Goal: Information Seeking & Learning: Learn about a topic

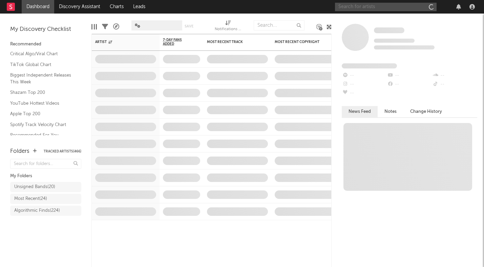
click at [377, 6] on input "text" at bounding box center [386, 7] width 102 height 8
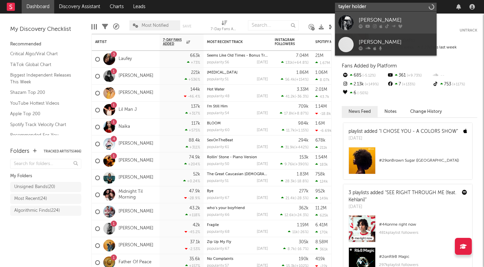
type input "tayler holder"
click at [364, 16] on link "[PERSON_NAME]" at bounding box center [386, 23] width 102 height 22
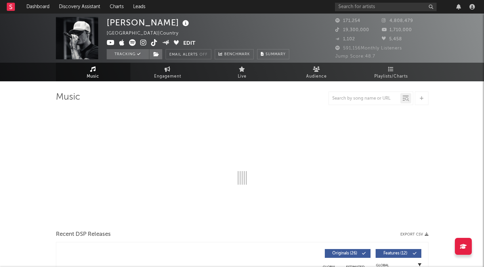
select select "6m"
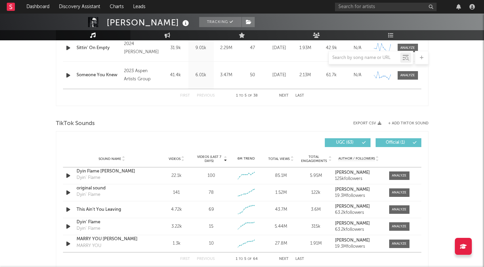
scroll to position [448, 0]
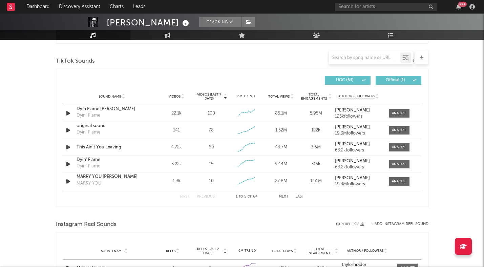
click at [282, 195] on button "Next" at bounding box center [283, 197] width 9 height 4
click at [282, 196] on button "Next" at bounding box center [283, 197] width 9 height 4
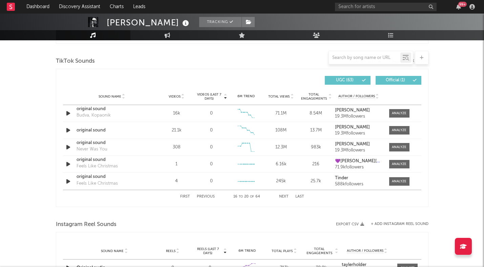
click at [282, 196] on button "Next" at bounding box center [283, 197] width 9 height 4
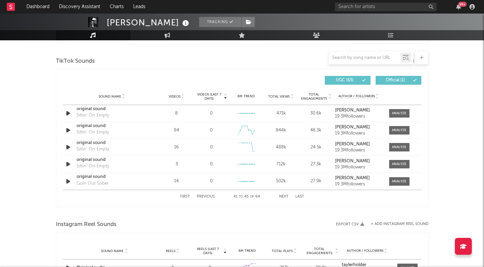
click at [282, 196] on button "Next" at bounding box center [283, 197] width 9 height 4
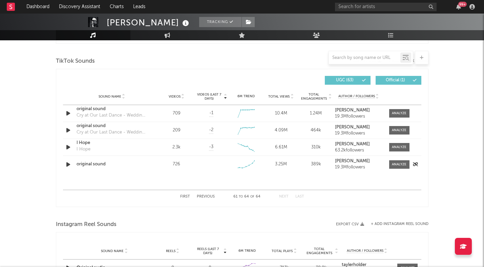
click at [68, 166] on icon "button" at bounding box center [68, 164] width 7 height 8
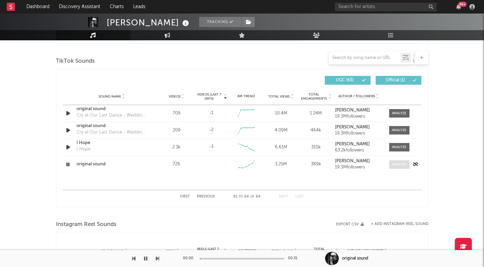
click at [395, 167] on span at bounding box center [399, 164] width 20 height 8
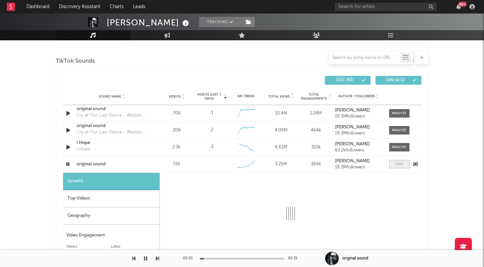
select select "1w"
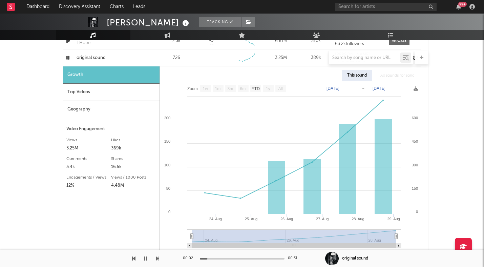
scroll to position [557, 0]
